Goal: Information Seeking & Learning: Check status

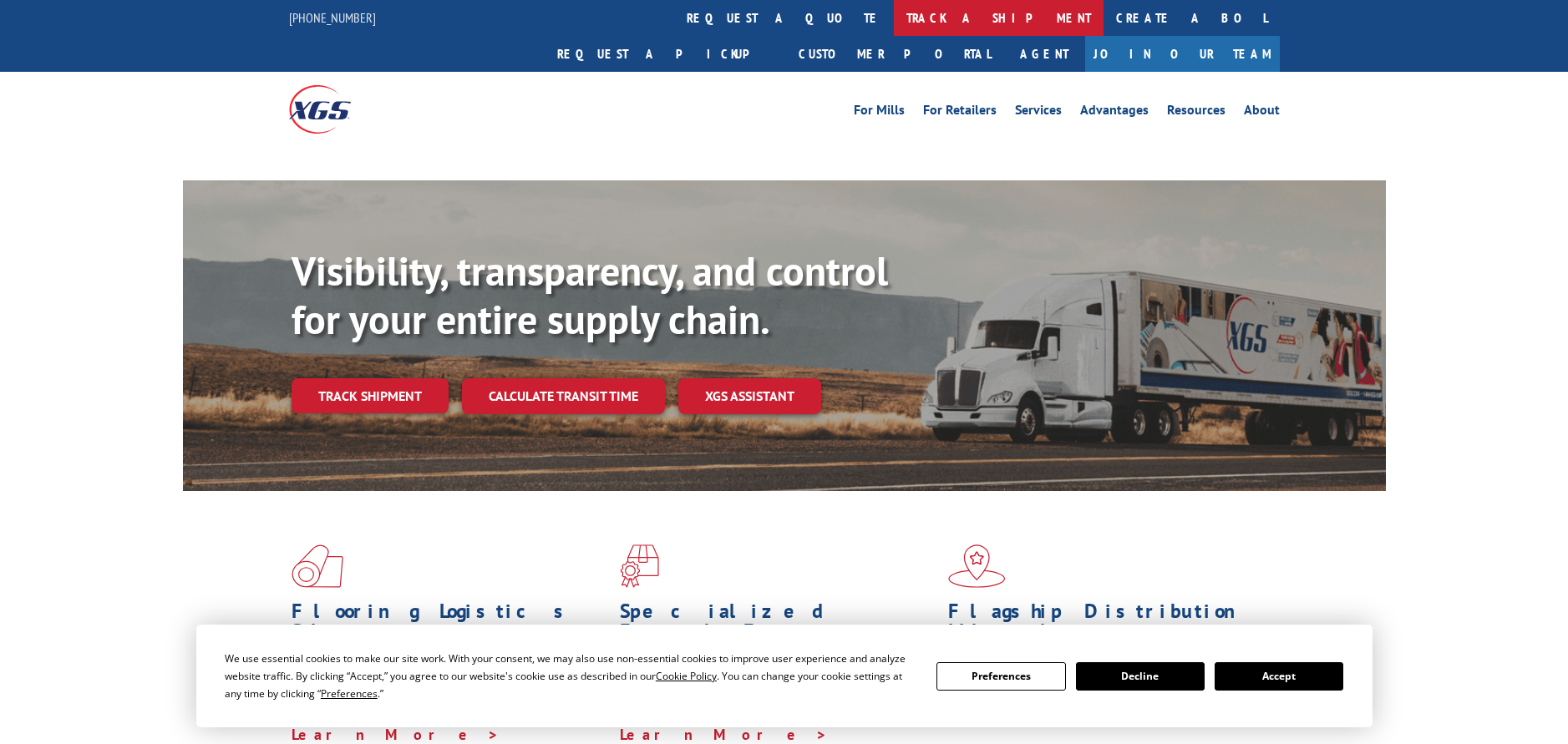
click at [894, 19] on link "track a shipment" at bounding box center [998, 18] width 209 height 36
click at [894, 19] on link "track a shipment" at bounding box center [998, 18] width 209 height 36
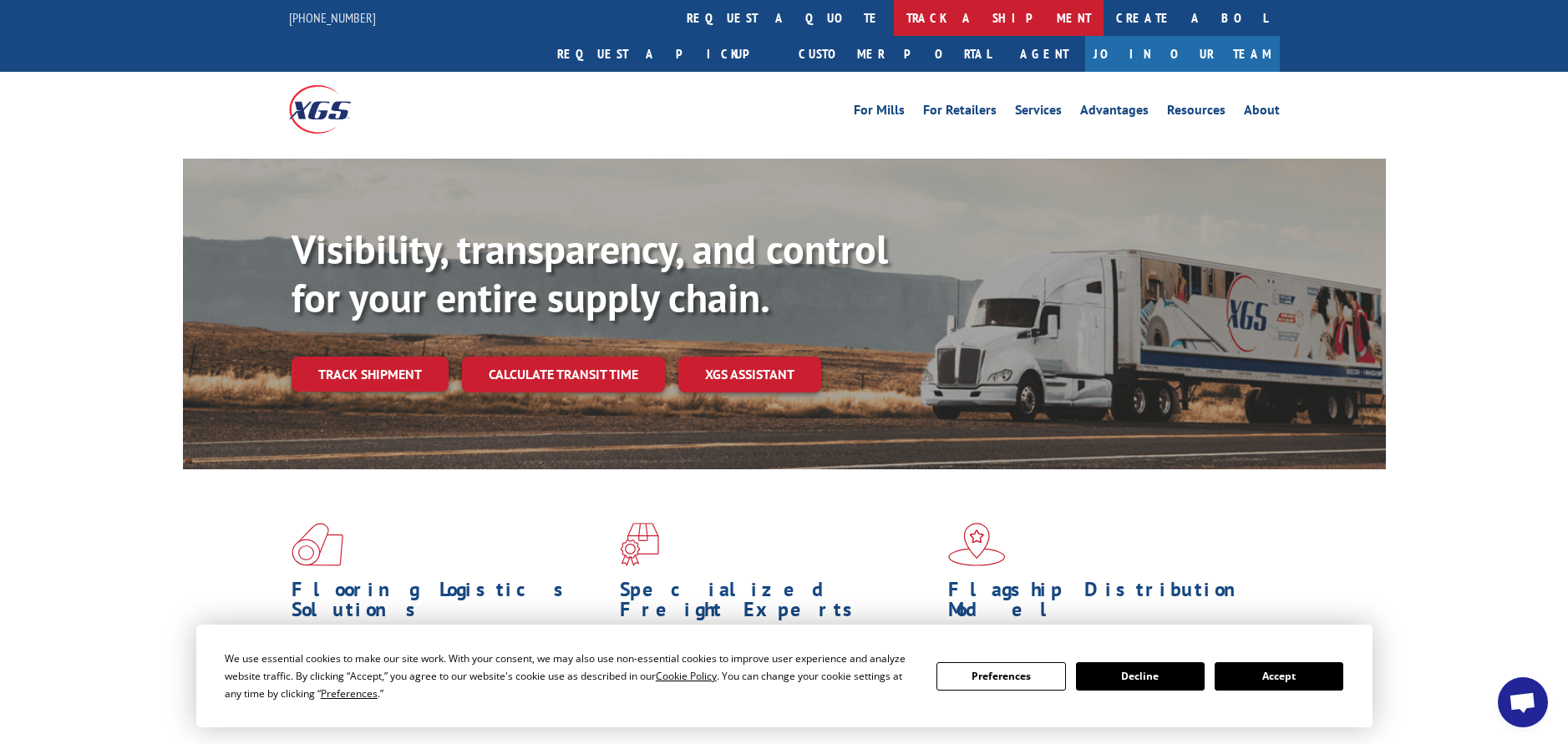
click at [894, 20] on link "track a shipment" at bounding box center [998, 18] width 209 height 36
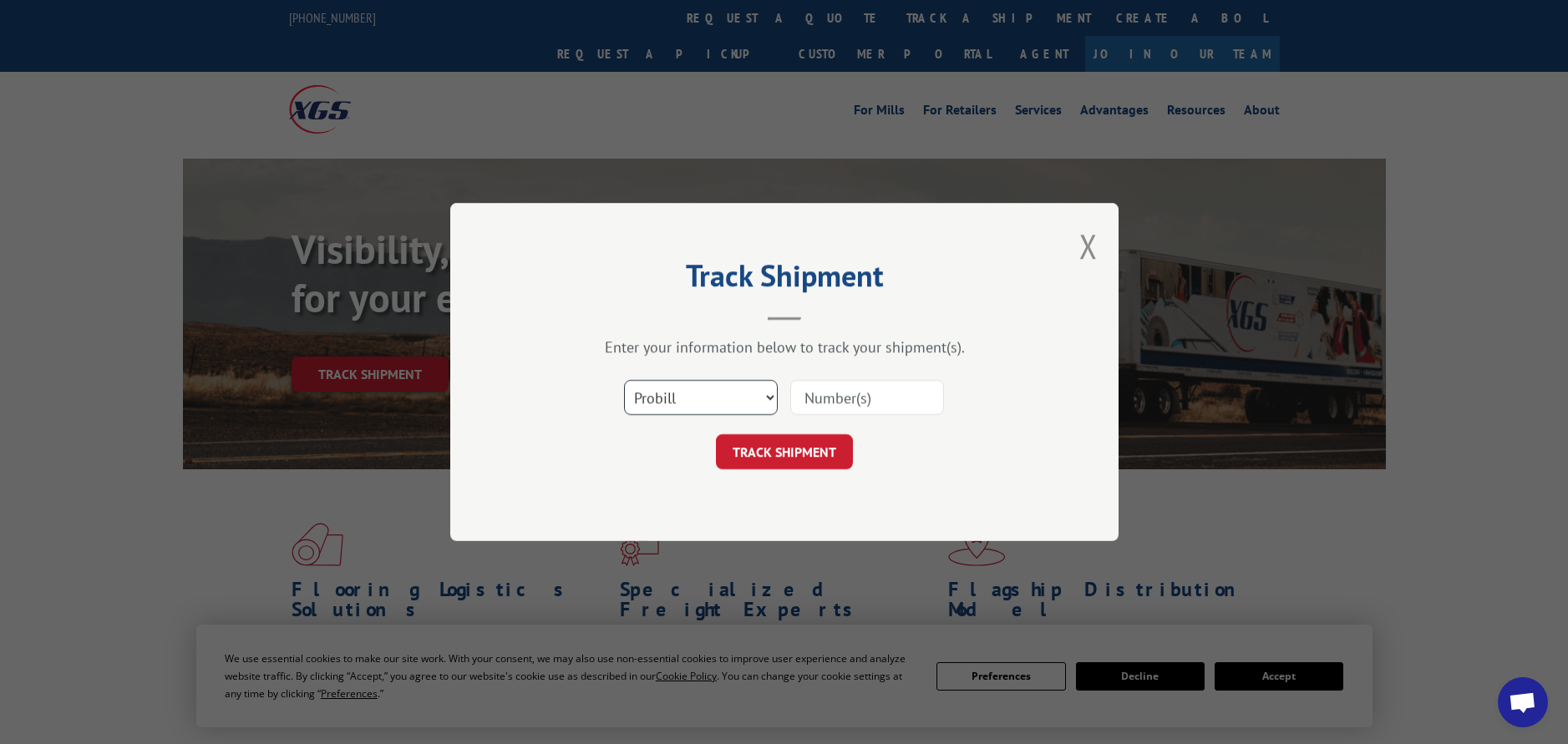
drag, startPoint x: 670, startPoint y: 396, endPoint x: 664, endPoint y: 414, distance: 19.0
click at [670, 396] on select "Select category... Probill BOL PO" at bounding box center [701, 397] width 154 height 35
select select "po"
click at [624, 380] on select "Select category... Probill BOL PO" at bounding box center [701, 397] width 154 height 35
paste input "295680925"
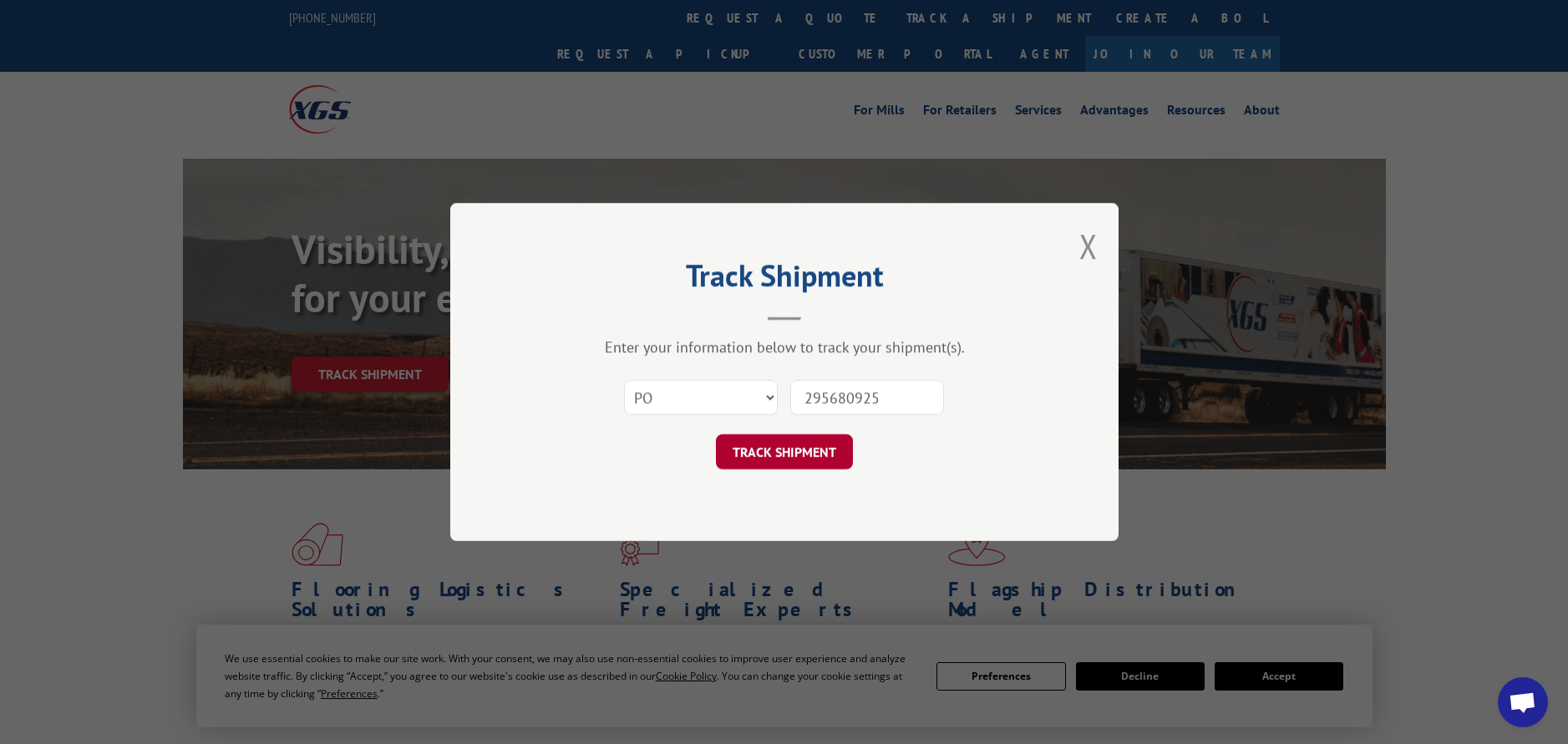
type input "295680925"
click at [807, 449] on button "TRACK SHIPMENT" at bounding box center [784, 452] width 137 height 35
